Goal: Transaction & Acquisition: Book appointment/travel/reservation

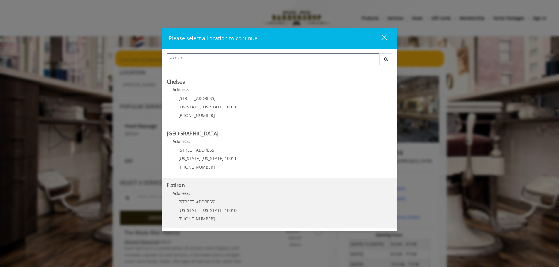
scroll to position [59, 0]
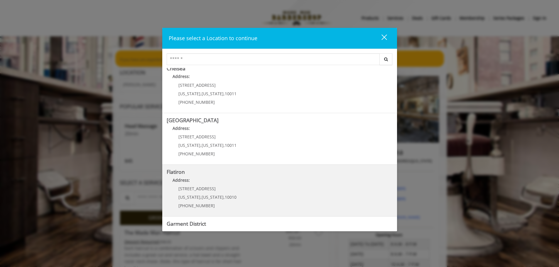
click at [201, 181] on "Address:" at bounding box center [280, 181] width 226 height 9
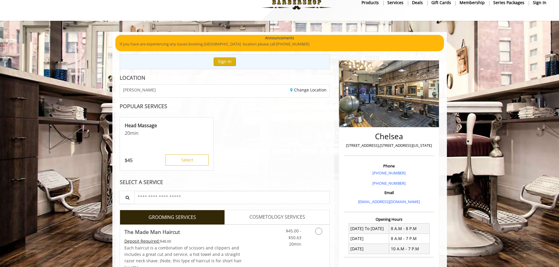
scroll to position [36, 0]
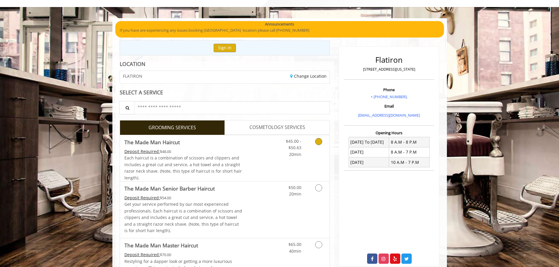
click at [317, 154] on link "Grooming services" at bounding box center [317, 146] width 15 height 23
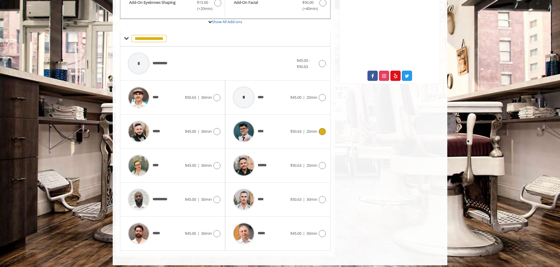
scroll to position [217, 0]
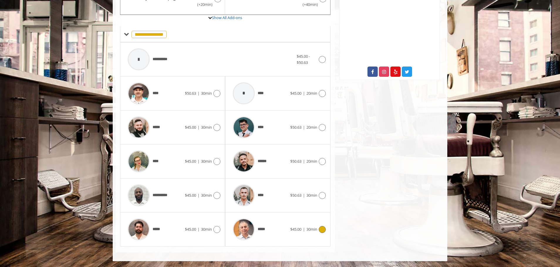
click at [312, 225] on div "***** $45.00 | 30min" at bounding box center [278, 230] width 96 height 28
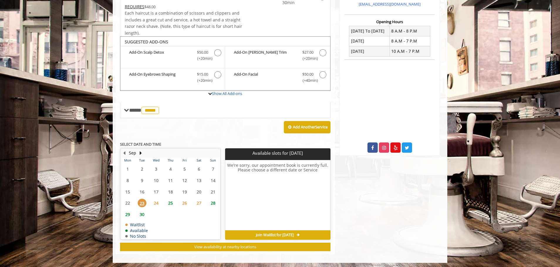
scroll to position [142, 0]
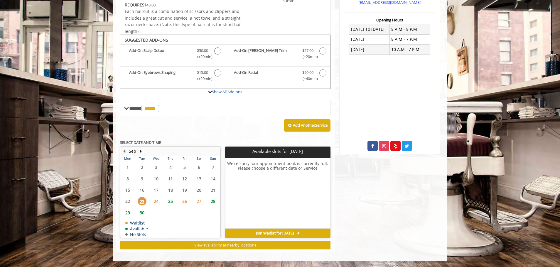
click at [153, 204] on span "24" at bounding box center [156, 201] width 9 height 9
click at [147, 203] on div "23" at bounding box center [142, 201] width 12 height 9
click at [169, 196] on td "25" at bounding box center [170, 201] width 14 height 11
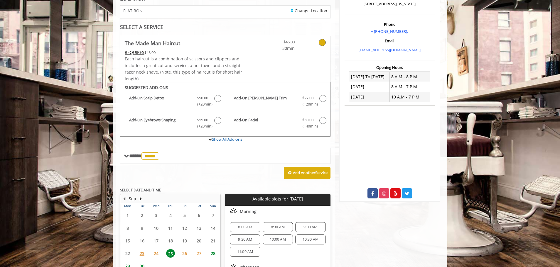
scroll to position [0, 0]
